Goal: Transaction & Acquisition: Book appointment/travel/reservation

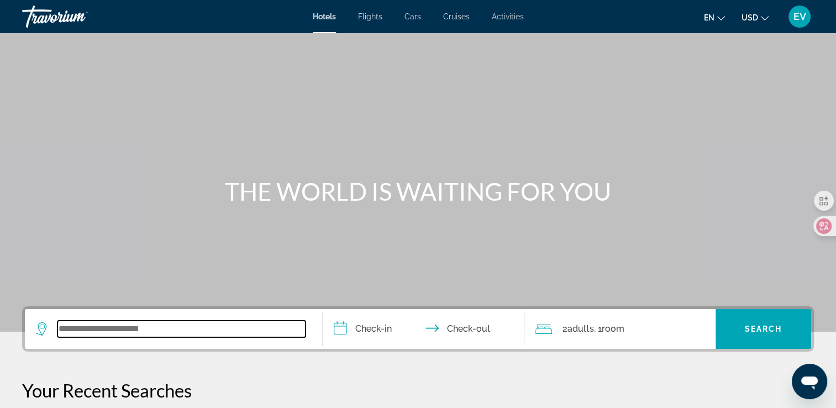
click at [155, 327] on input "Search widget" at bounding box center [181, 328] width 248 height 17
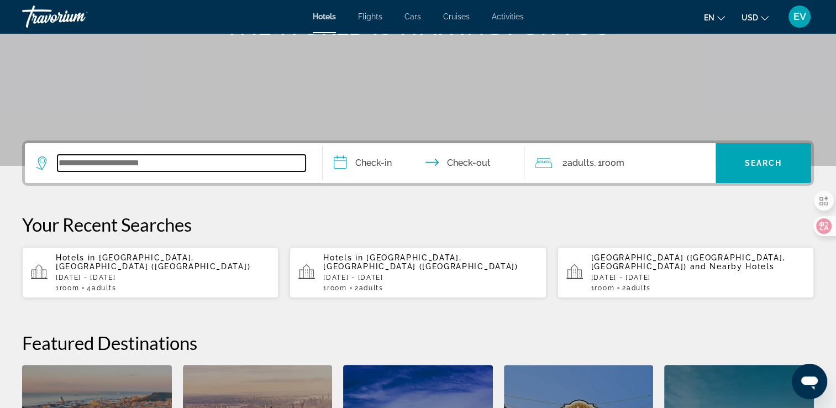
scroll to position [270, 0]
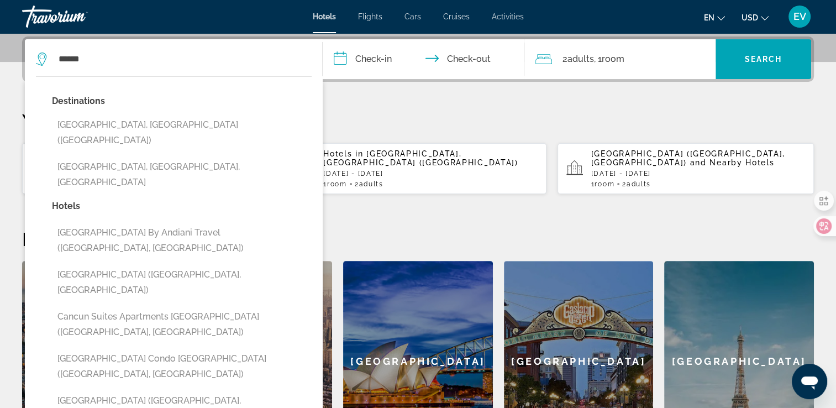
click at [181, 128] on button "[GEOGRAPHIC_DATA], [GEOGRAPHIC_DATA] ([GEOGRAPHIC_DATA])" at bounding box center [182, 132] width 260 height 36
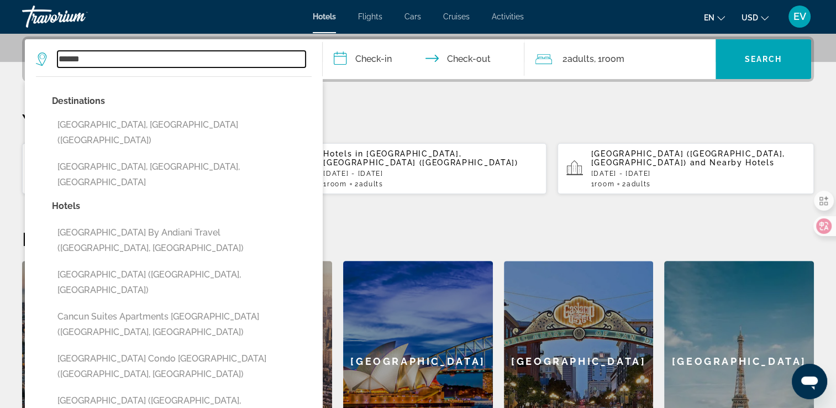
type input "**********"
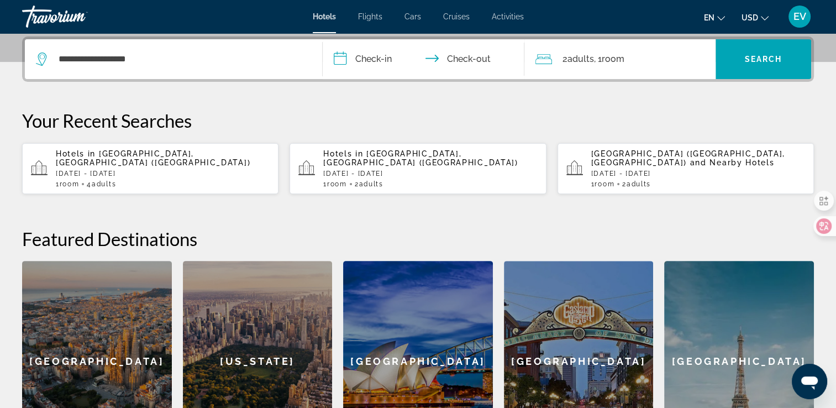
click at [372, 61] on input "**********" at bounding box center [426, 60] width 207 height 43
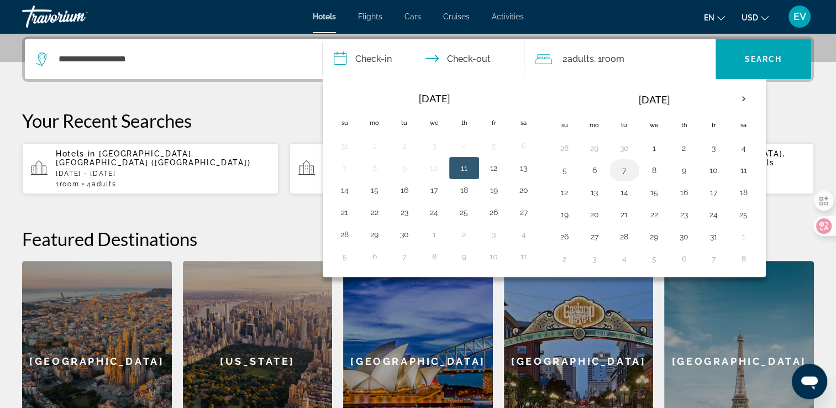
click at [623, 167] on button "7" at bounding box center [625, 169] width 18 height 15
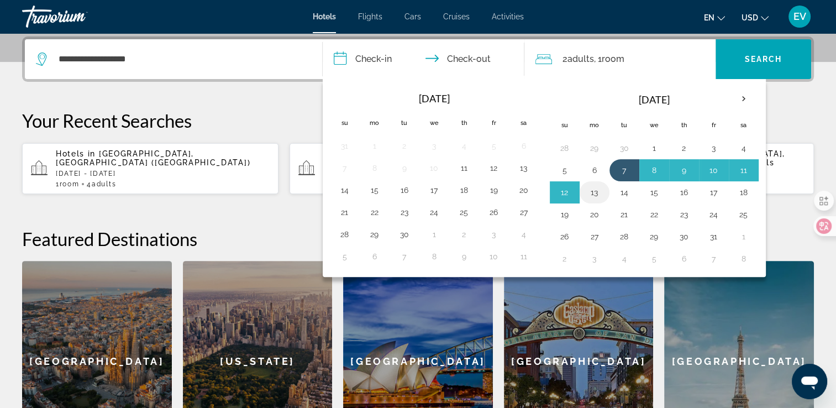
click at [592, 192] on button "13" at bounding box center [595, 192] width 18 height 15
type input "**********"
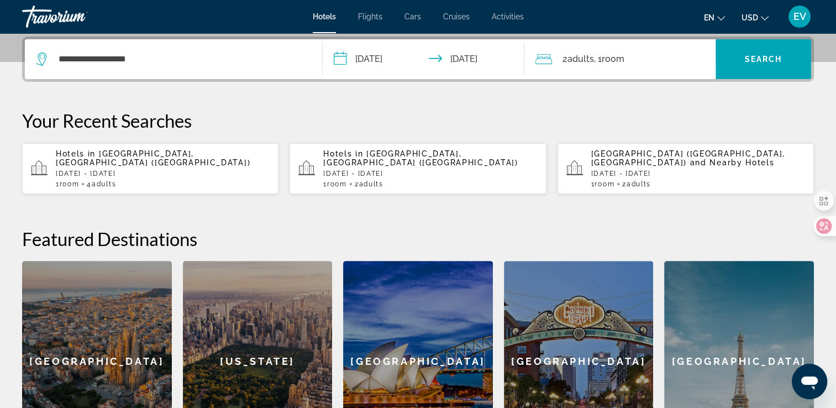
click at [634, 56] on div "2 Adult Adults , 1 Room rooms" at bounding box center [625, 58] width 180 height 15
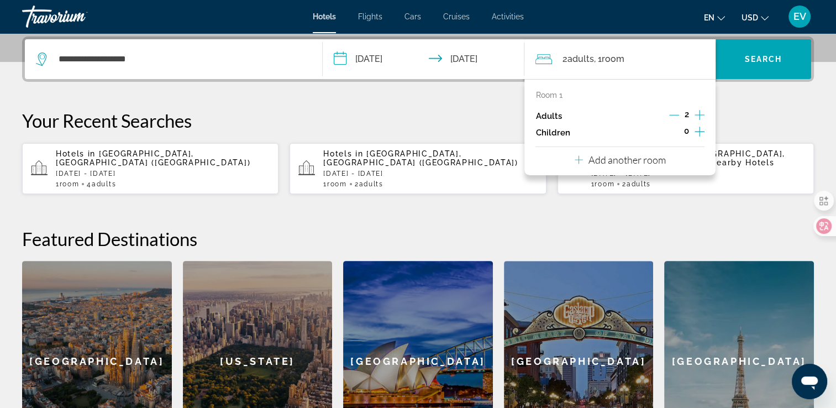
click at [698, 112] on icon "Increment adults" at bounding box center [700, 114] width 10 height 13
click at [749, 62] on span "Search" at bounding box center [764, 59] width 38 height 9
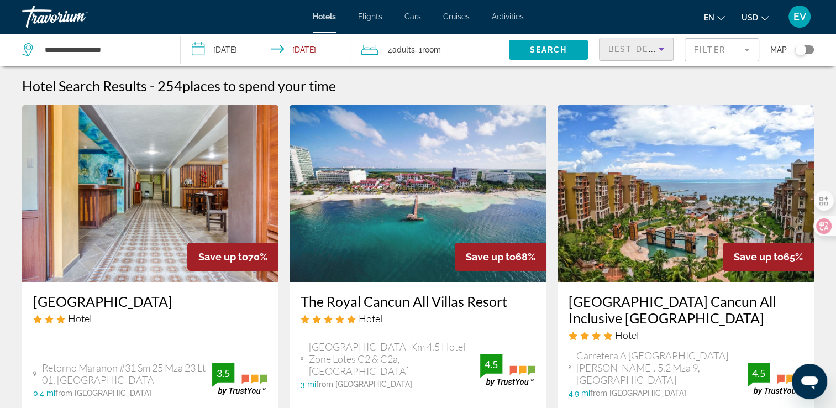
click at [648, 48] on span "Best Deals" at bounding box center [636, 49] width 57 height 9
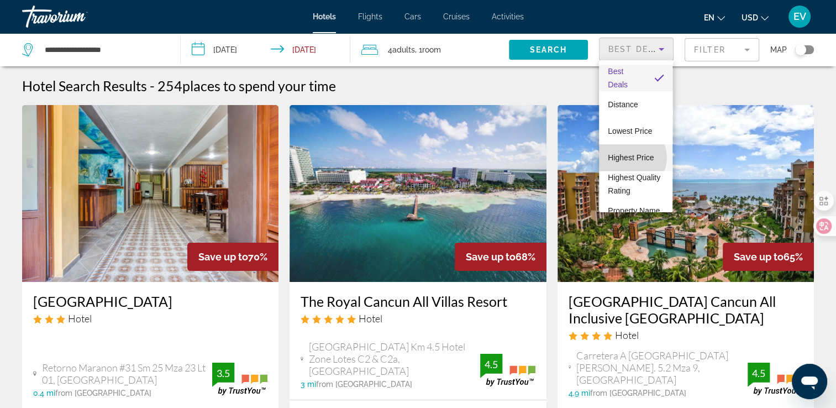
click at [630, 157] on span "Highest Price" at bounding box center [631, 157] width 46 height 9
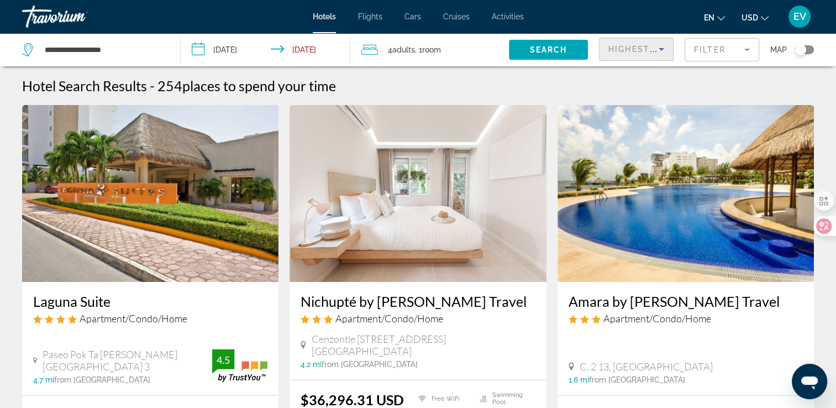
click at [720, 48] on mat-form-field "Filter" at bounding box center [722, 49] width 75 height 23
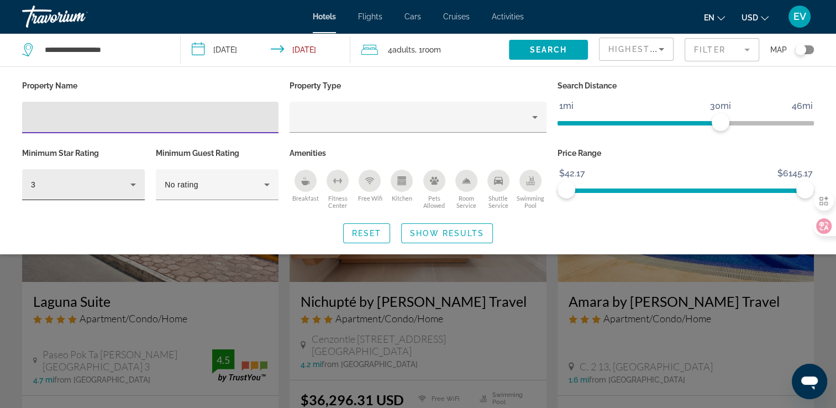
click at [125, 185] on div "3" at bounding box center [80, 184] width 99 height 13
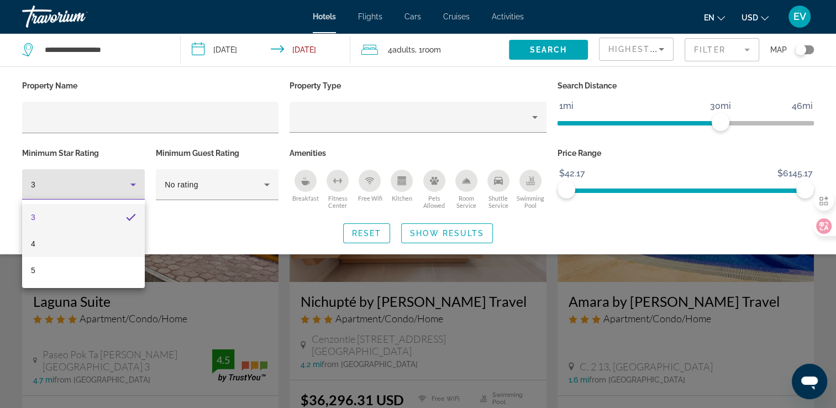
click at [71, 240] on mat-option "4" at bounding box center [83, 243] width 123 height 27
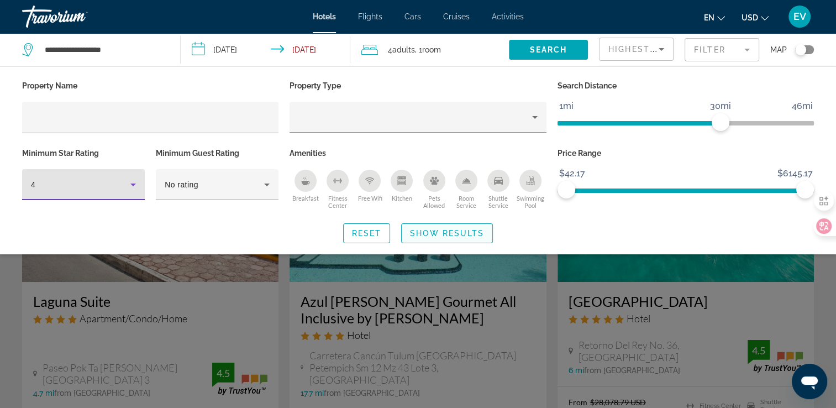
click at [423, 232] on span "Show Results" at bounding box center [447, 233] width 74 height 9
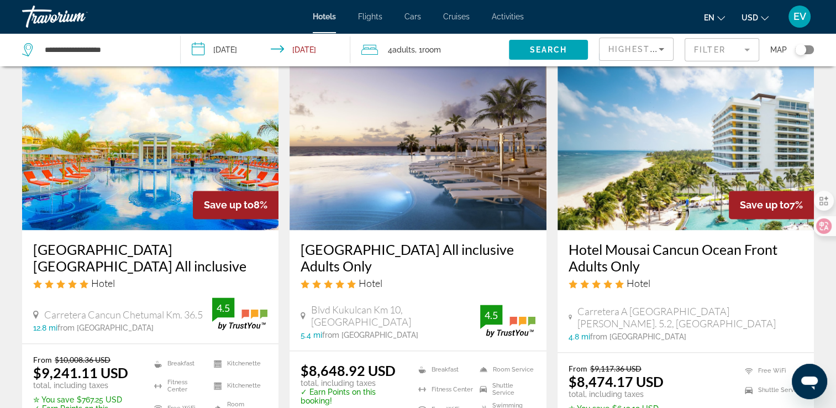
scroll to position [1547, 0]
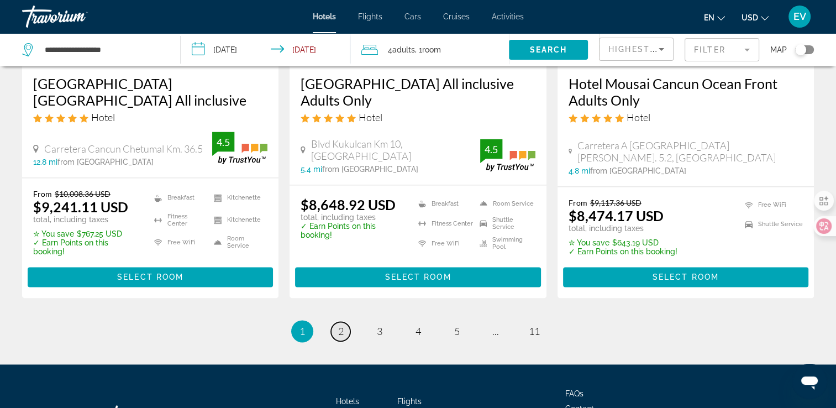
click at [342, 325] on span "2" at bounding box center [341, 331] width 6 height 12
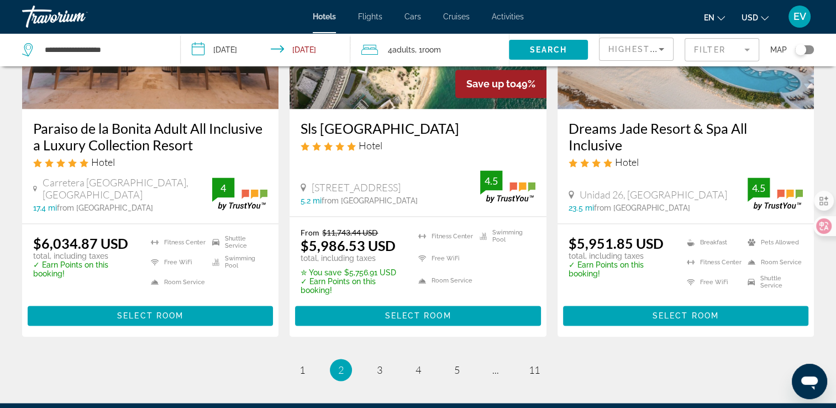
scroll to position [1611, 0]
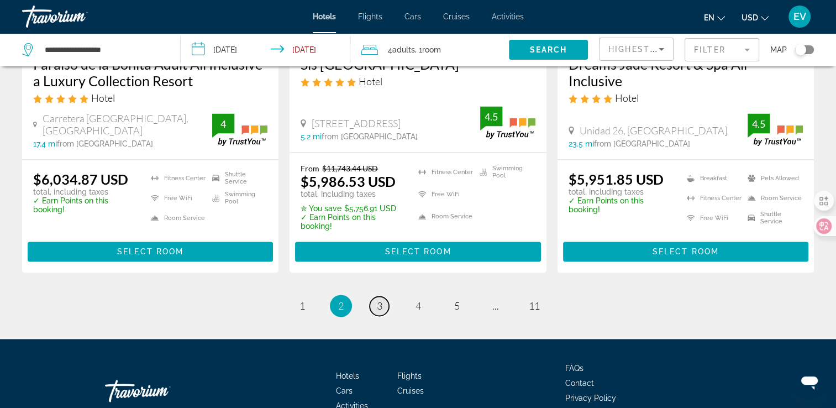
click at [383, 296] on link "page 3" at bounding box center [379, 305] width 19 height 19
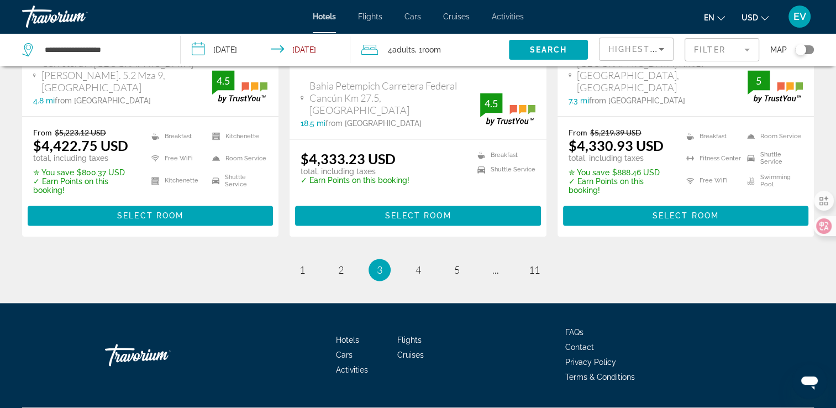
scroll to position [1602, 0]
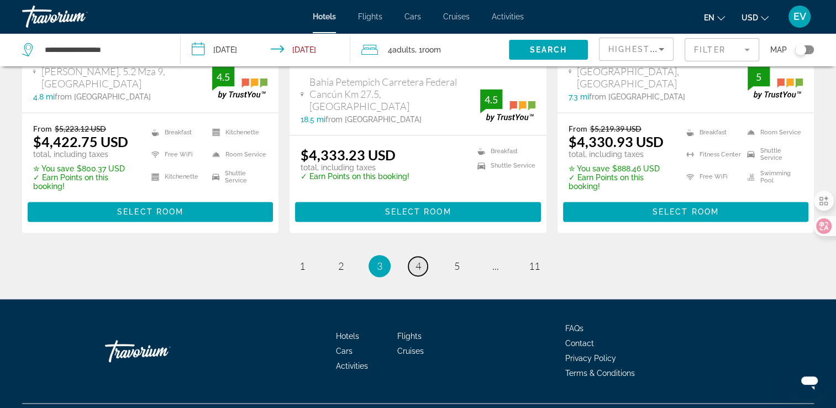
click at [427, 256] on link "page 4" at bounding box center [417, 265] width 19 height 19
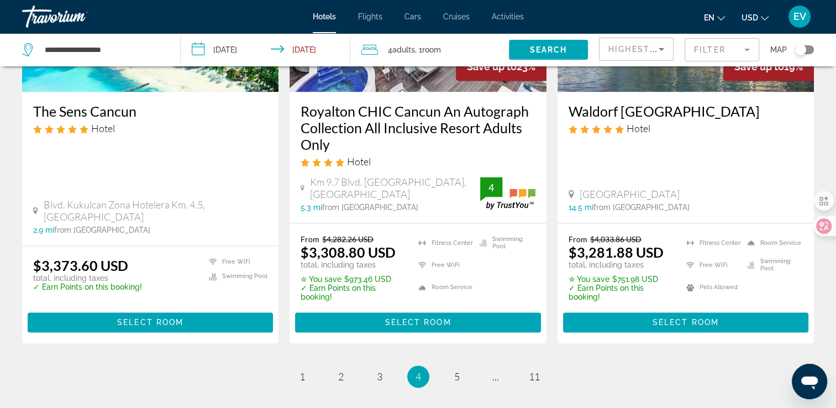
scroll to position [1627, 0]
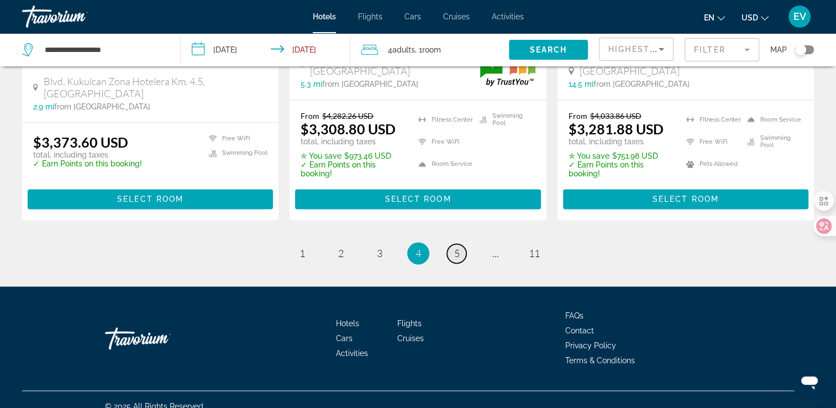
click at [455, 247] on span "5" at bounding box center [457, 253] width 6 height 12
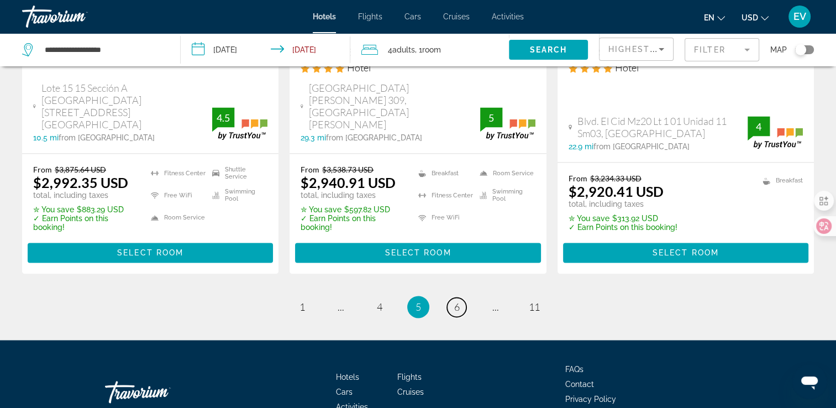
scroll to position [1668, 0]
